Goal: Task Accomplishment & Management: Manage account settings

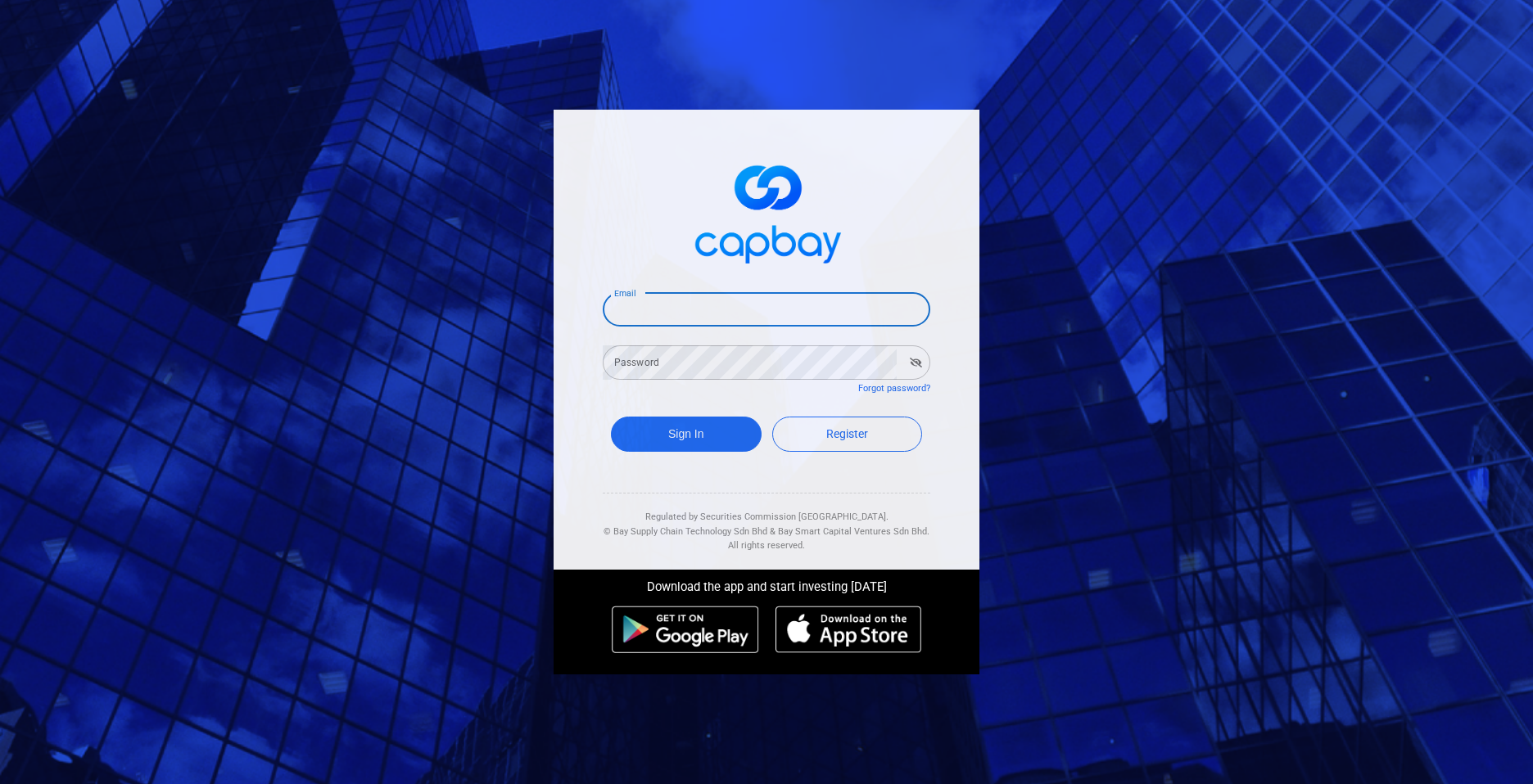
click at [781, 297] on input "Email" at bounding box center [766, 309] width 327 height 34
type input "[EMAIL_ADDRESS][DOMAIN_NAME]"
click at [652, 428] on button "Sign In" at bounding box center [686, 434] width 150 height 35
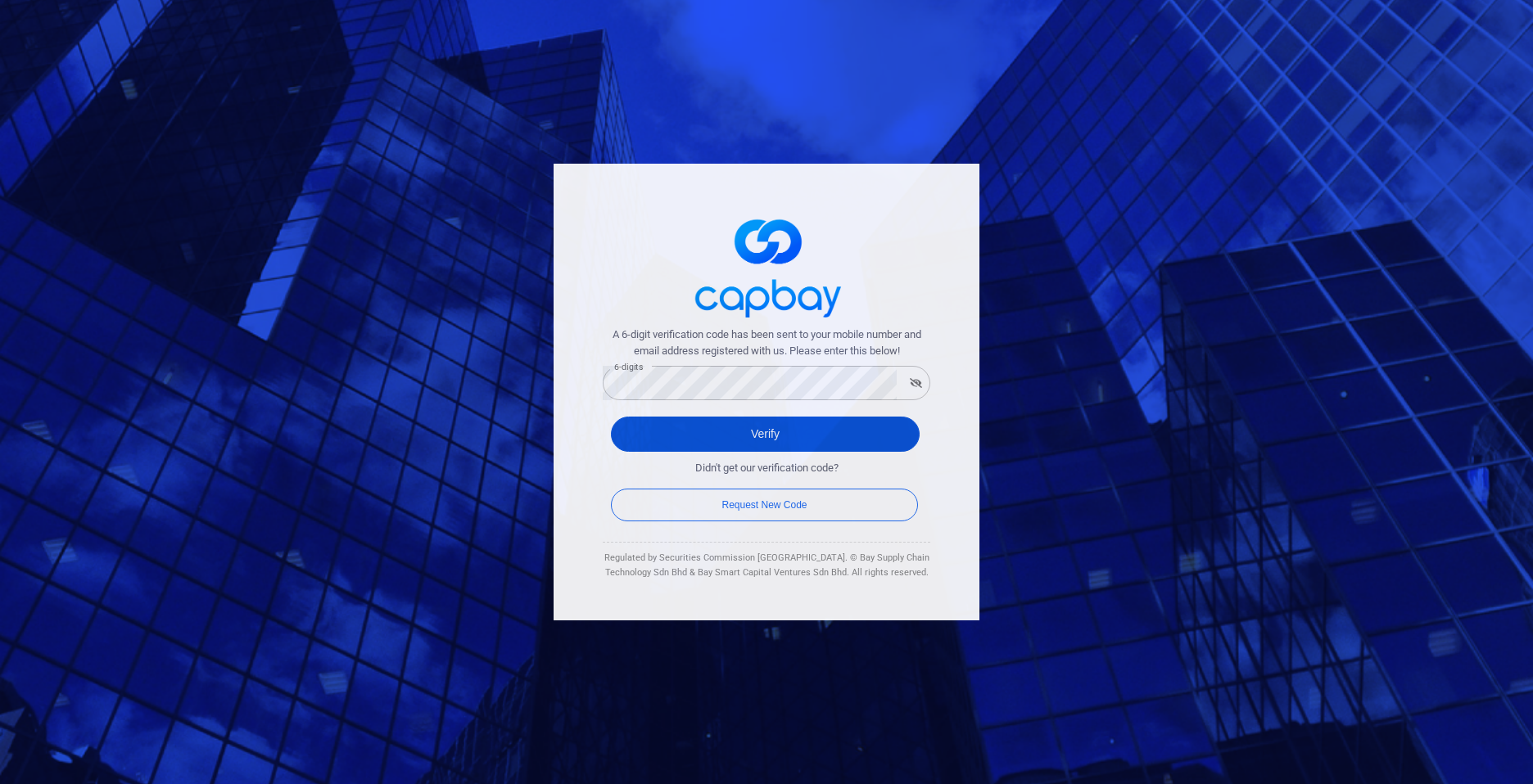
click at [766, 433] on button "Verify" at bounding box center [766, 434] width 309 height 35
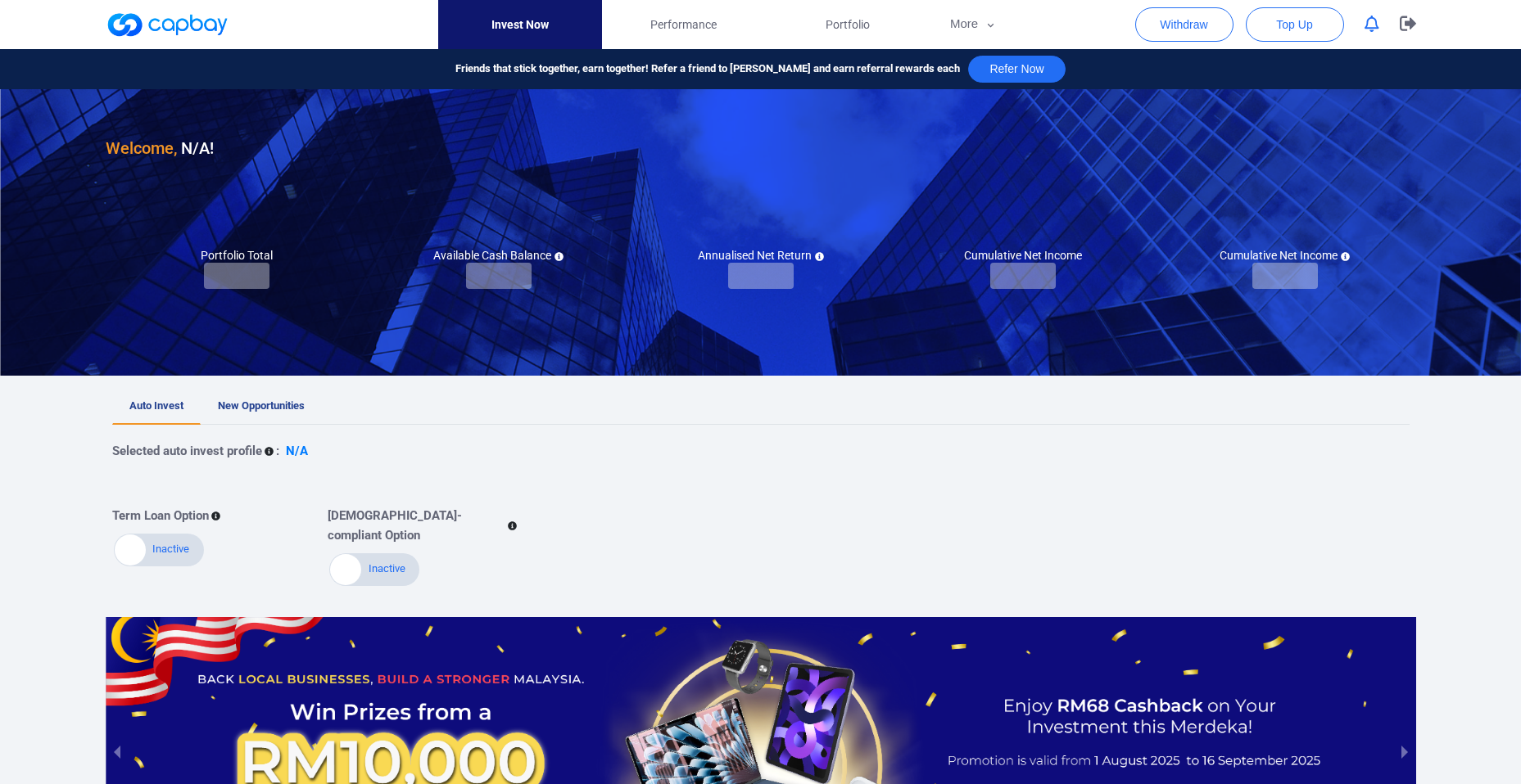
checkbox input "true"
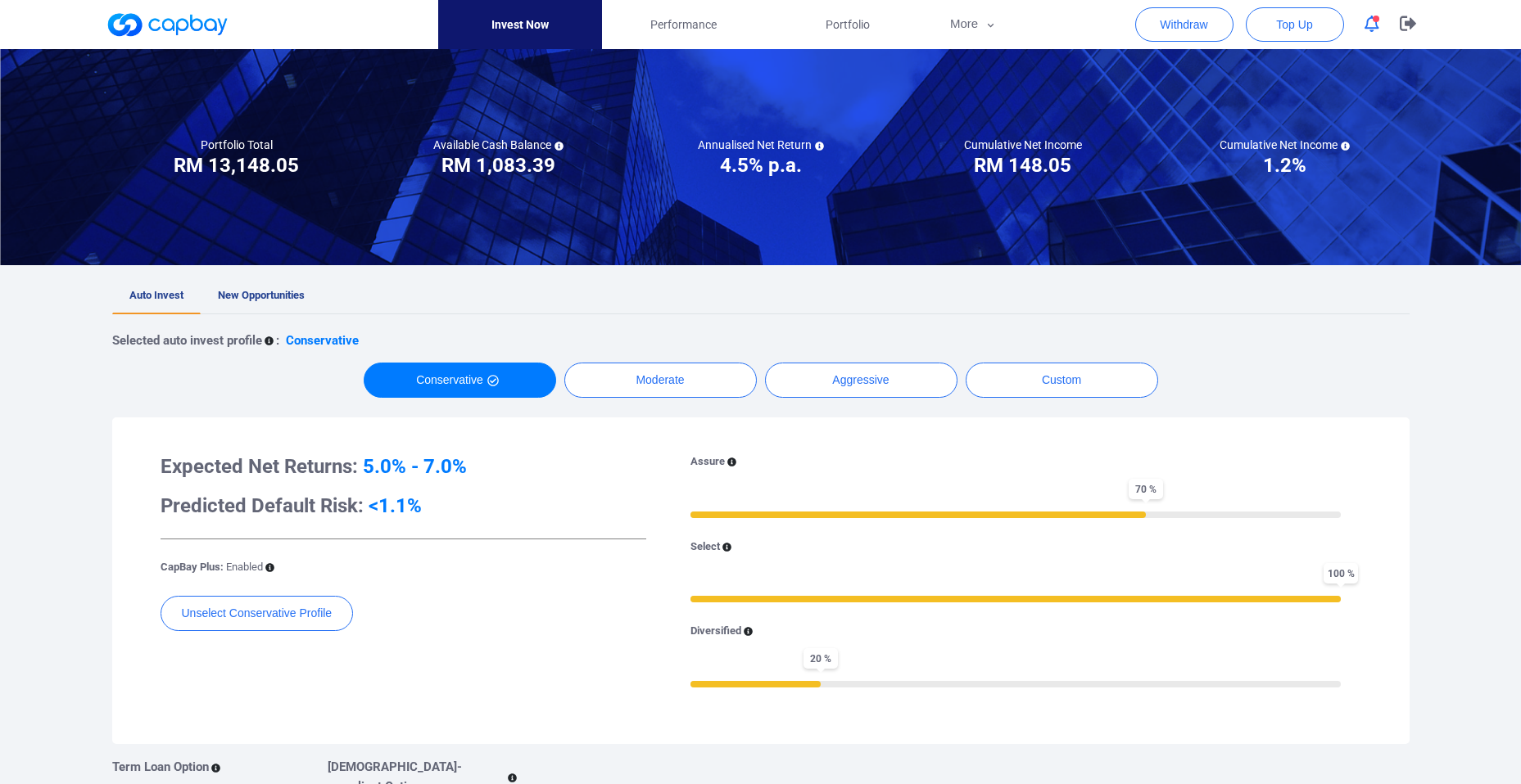
scroll to position [118, 0]
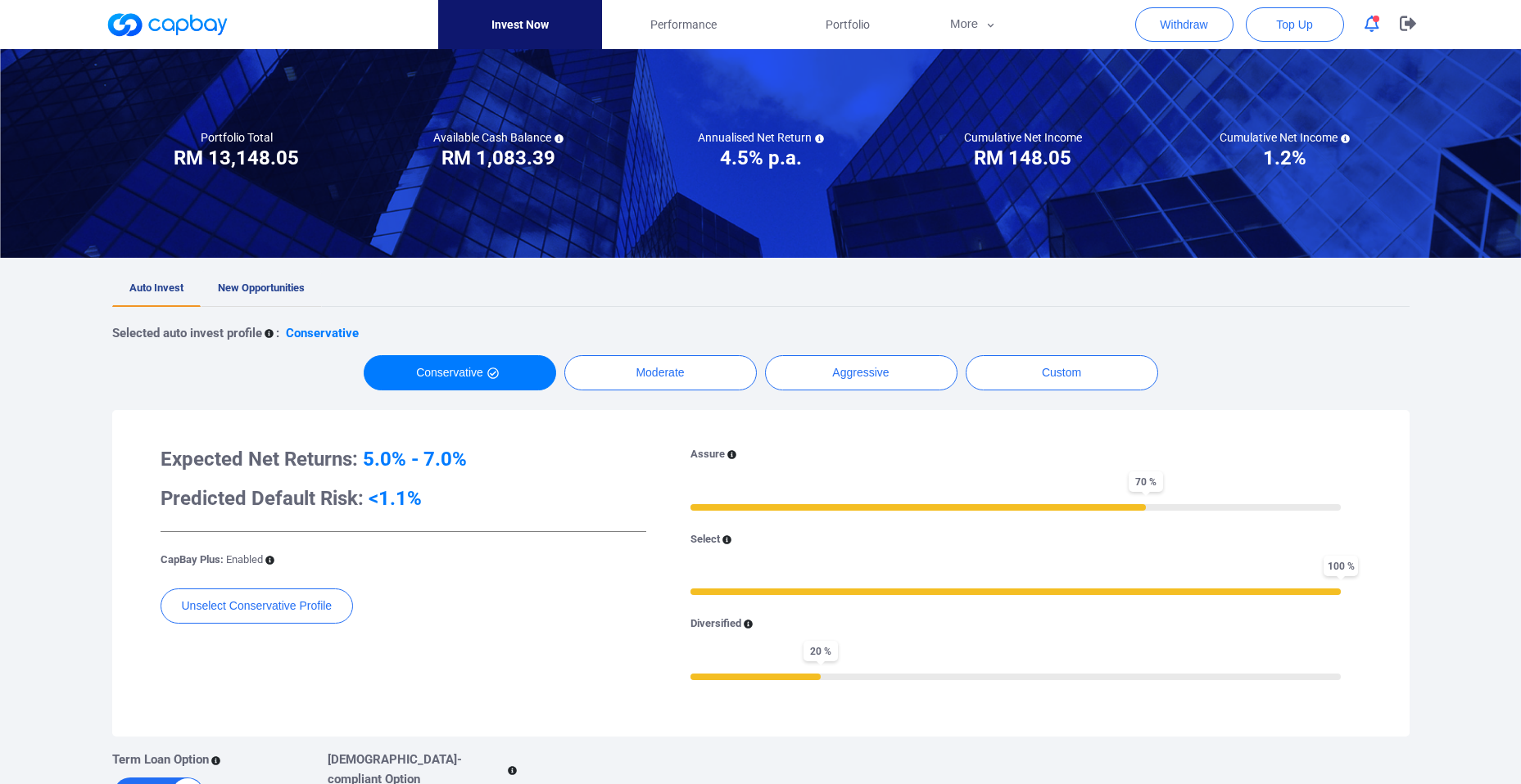
click at [232, 287] on span "New Opportunities" at bounding box center [261, 287] width 87 height 13
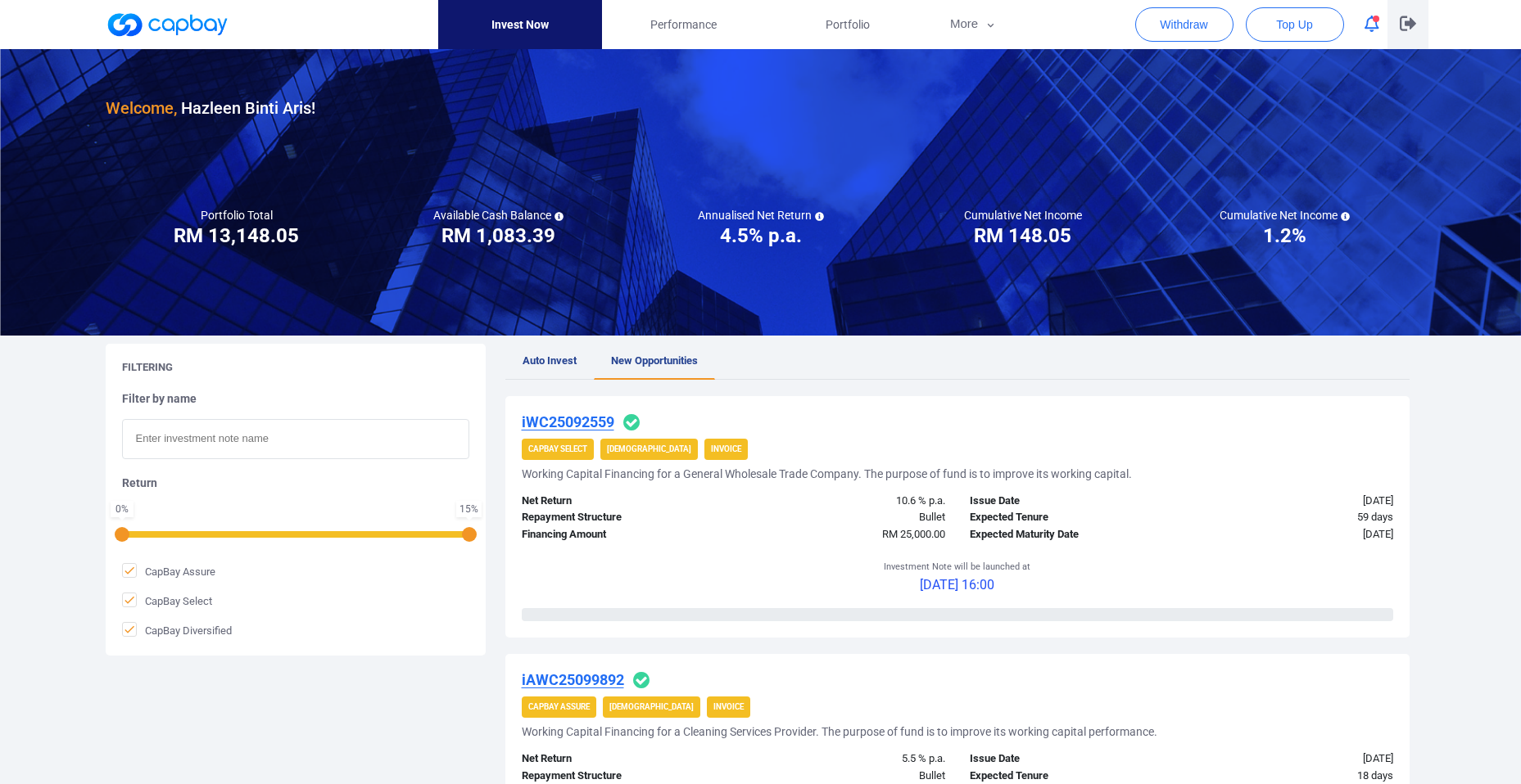
click at [1403, 16] on icon "button" at bounding box center [1408, 23] width 17 height 16
